Goal: Register for event/course

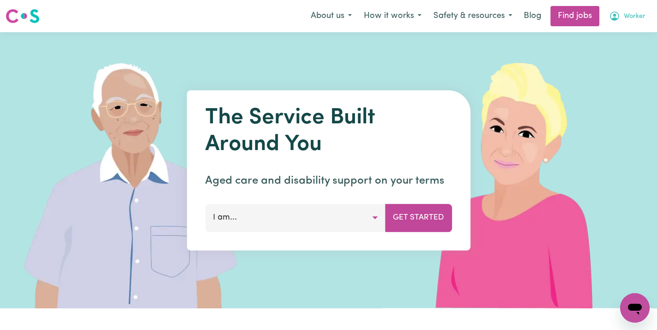
click at [625, 18] on span "Worker" at bounding box center [635, 17] width 22 height 10
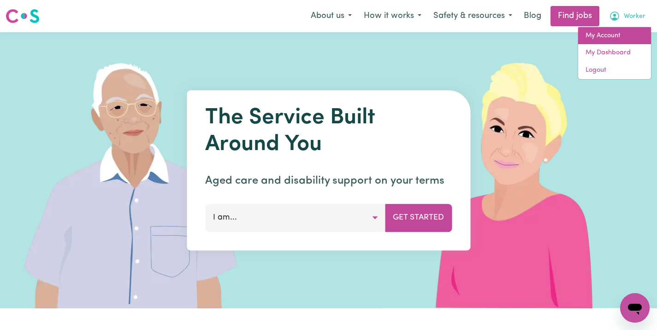
click at [590, 40] on link "My Account" at bounding box center [614, 36] width 73 height 18
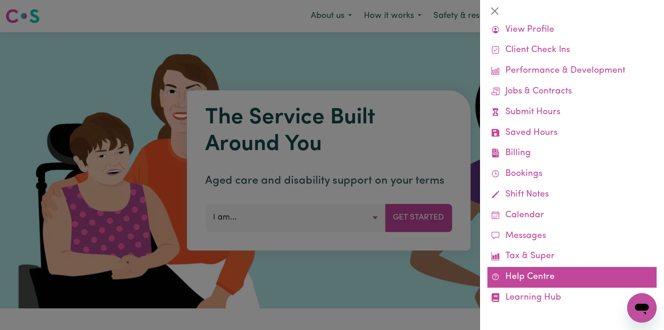
scroll to position [29, 0]
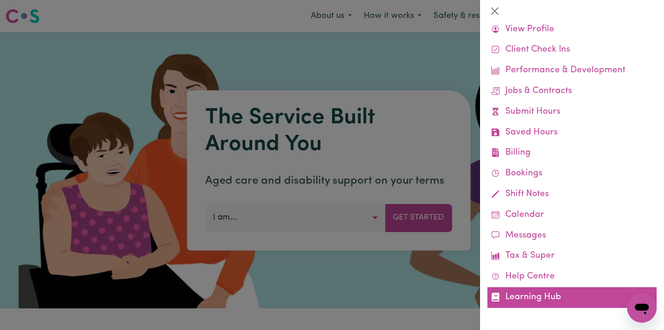
click at [534, 298] on link "Learning Hub" at bounding box center [571, 298] width 169 height 21
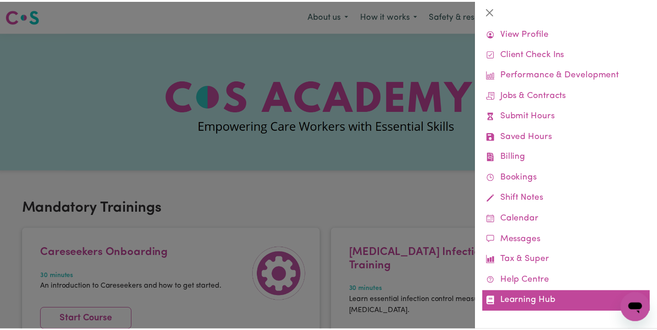
scroll to position [29, 0]
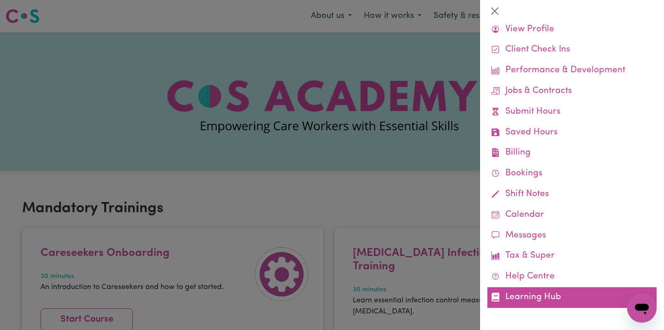
click at [546, 299] on link "Learning Hub" at bounding box center [571, 298] width 169 height 21
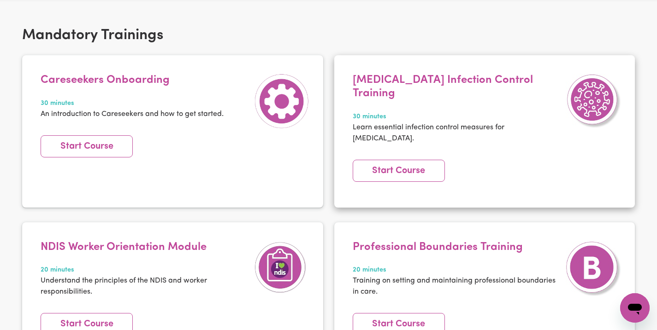
scroll to position [187, 0]
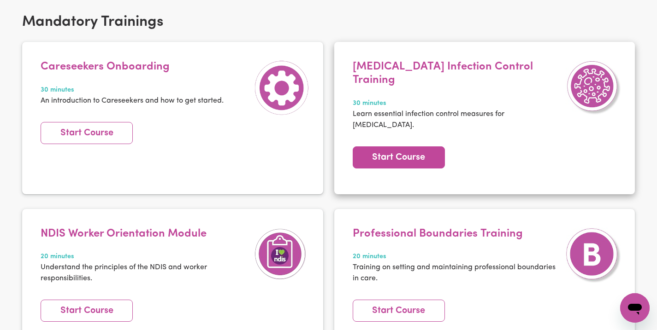
click at [406, 147] on link "Start Course" at bounding box center [399, 158] width 92 height 22
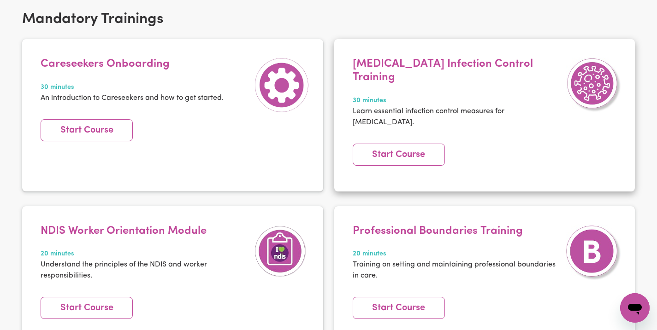
scroll to position [190, 0]
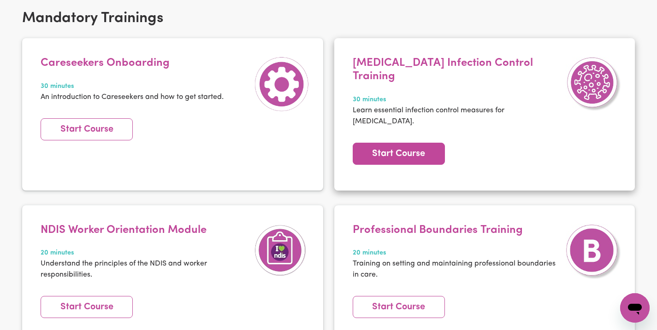
click at [396, 143] on link "Start Course" at bounding box center [399, 154] width 92 height 22
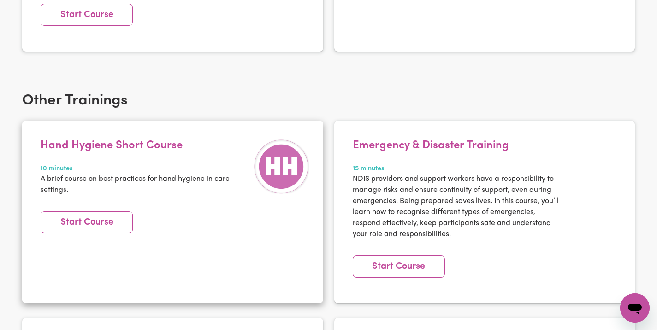
scroll to position [1269, 0]
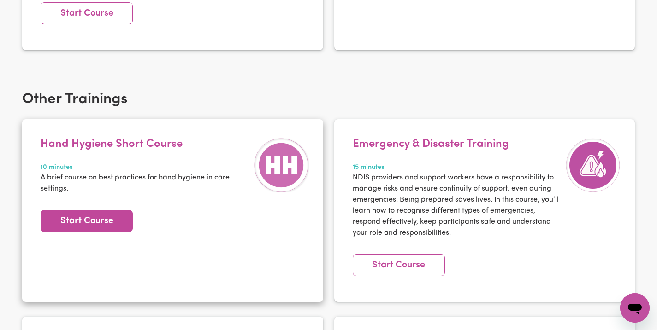
click at [71, 210] on link "Start Course" at bounding box center [87, 221] width 92 height 22
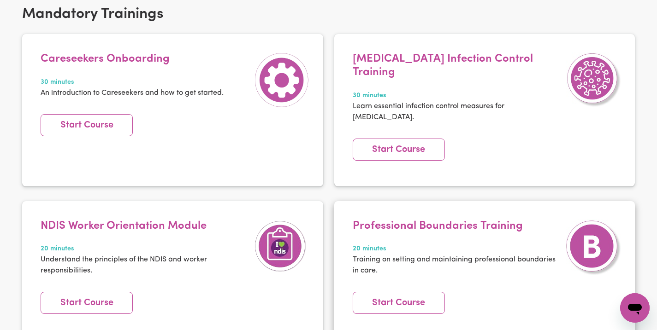
scroll to position [206, 0]
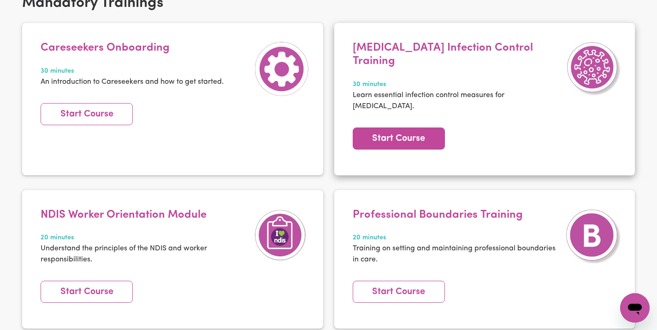
click at [409, 128] on link "Start Course" at bounding box center [399, 139] width 92 height 22
